Goal: Find specific page/section: Find specific page/section

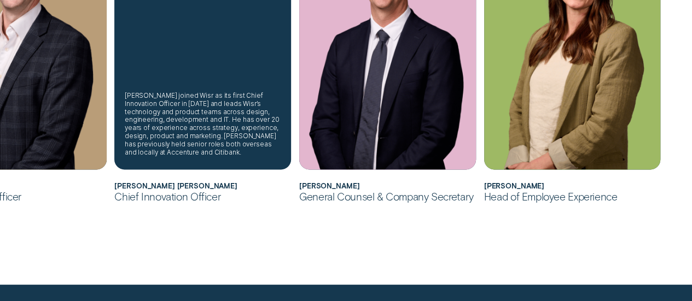
scroll to position [711, 0]
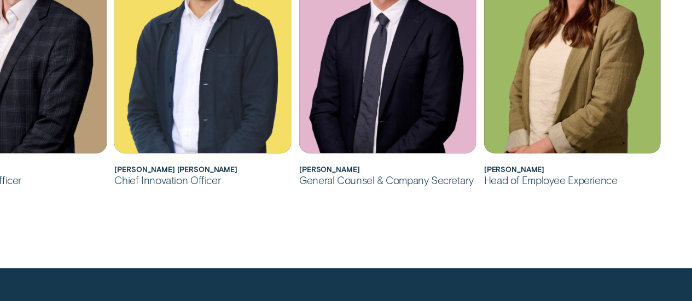
click at [548, 182] on div "Head of Employee Experience" at bounding box center [572, 180] width 177 height 13
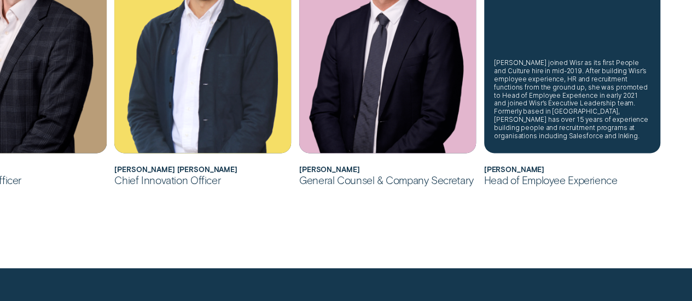
click at [555, 123] on div "[PERSON_NAME] joined Wisr as its first People and Culture hire in mid-2019. Aft…" at bounding box center [572, 99] width 156 height 81
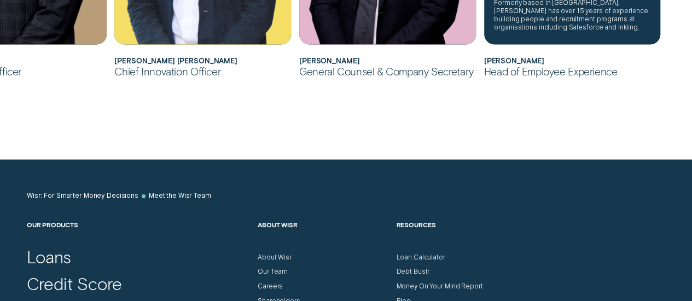
scroll to position [930, 0]
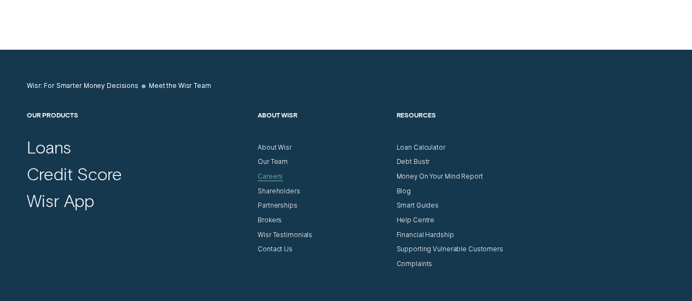
click at [265, 177] on div "Careers" at bounding box center [270, 176] width 25 height 8
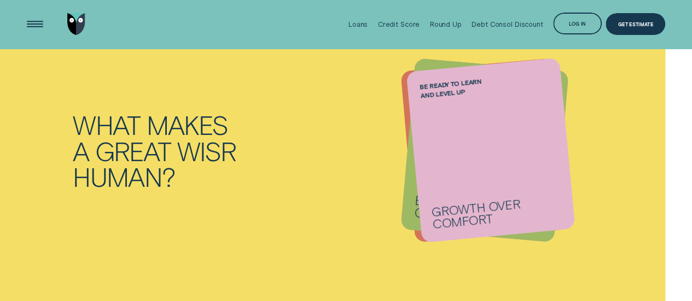
scroll to position [1696, 0]
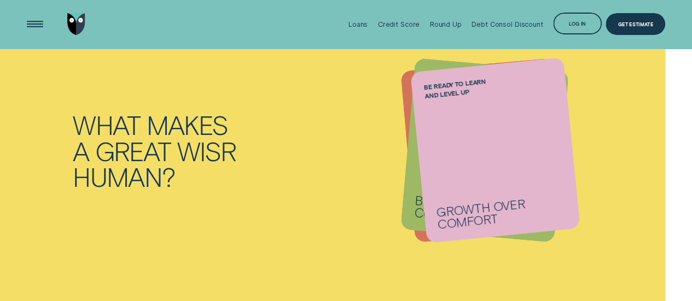
click at [531, 175] on div "BE READY TO LEARN AND LEVEL UP GROWTH OVER COMFORT" at bounding box center [495, 150] width 170 height 186
click at [447, 84] on label "BE READY TO LEARN AND LEVEL UP" at bounding box center [459, 89] width 73 height 24
click at [468, 212] on p "GROWTH OVER COMFORT" at bounding box center [500, 212] width 131 height 37
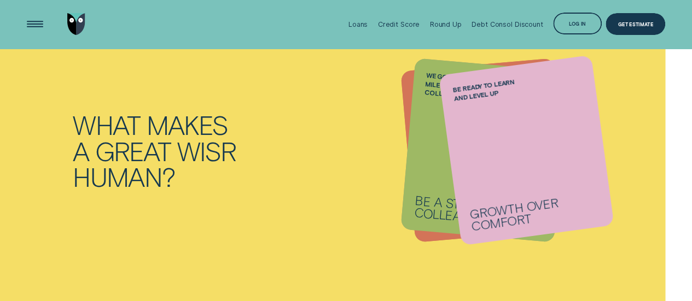
scroll to position [1532, 0]
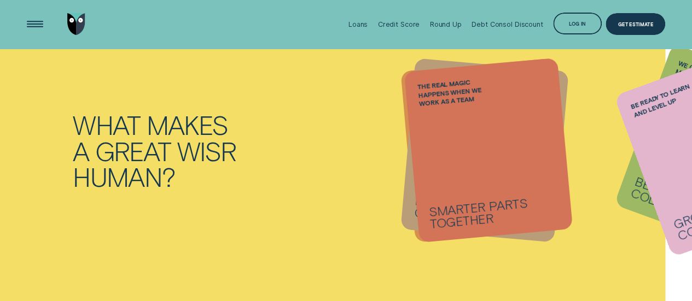
click at [472, 202] on li "BE READY TO LEARN AND LEVEL UP GROWTH OVER COMFORT" at bounding box center [485, 151] width 154 height 172
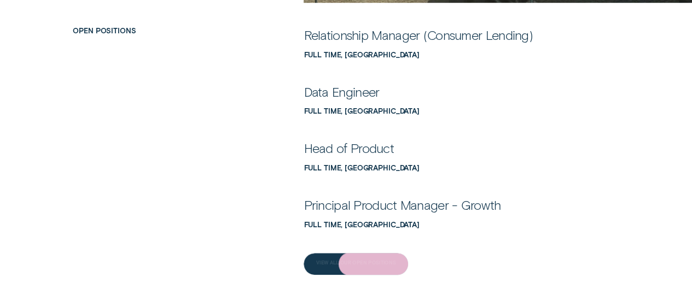
scroll to position [274, 0]
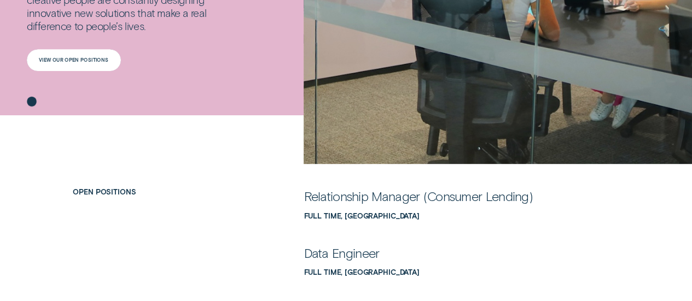
click at [105, 60] on div "View our open positions" at bounding box center [73, 60] width 69 height 4
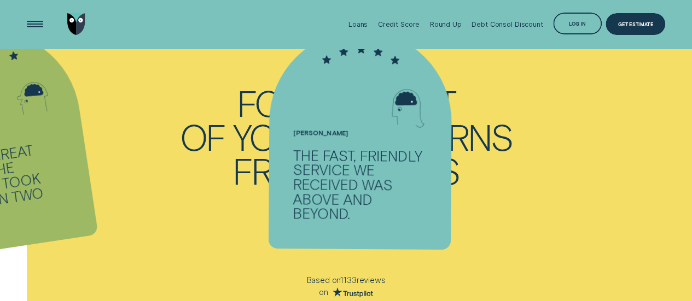
scroll to position [274, 0]
